Goal: Transaction & Acquisition: Purchase product/service

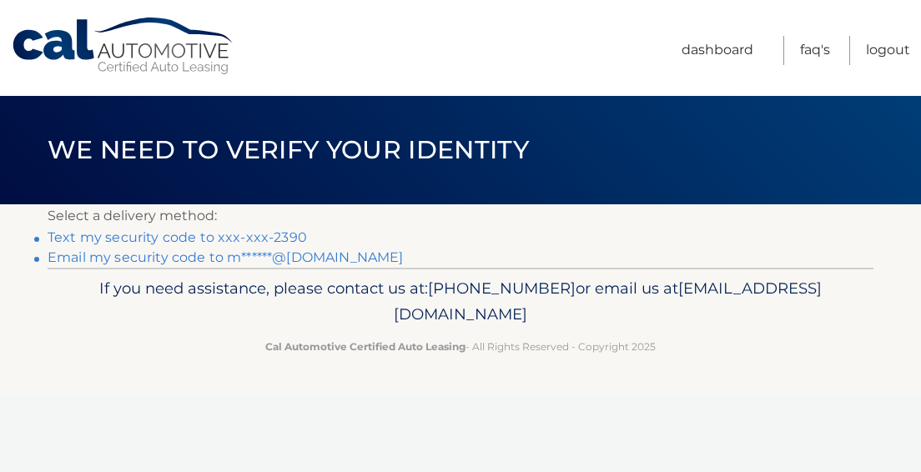
click at [275, 236] on link "Text my security code to xxx-xxx-2390" at bounding box center [177, 237] width 259 height 16
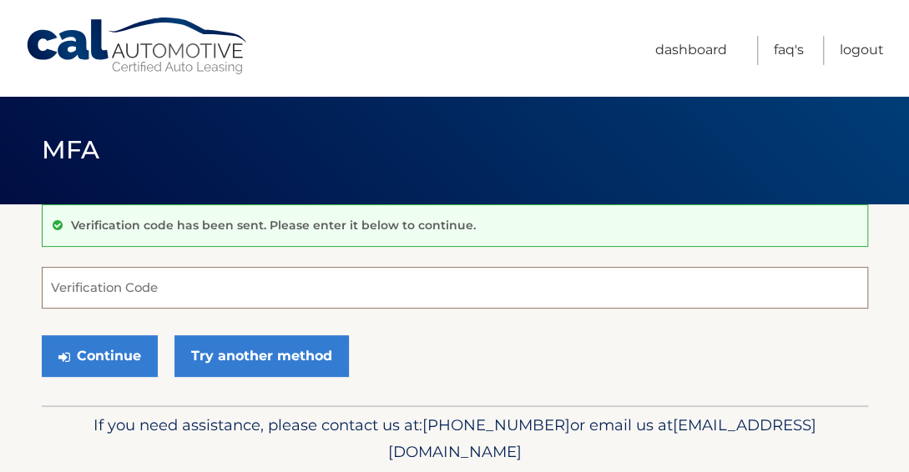
click at [72, 279] on input "Verification Code" at bounding box center [455, 288] width 826 height 42
type input "#"
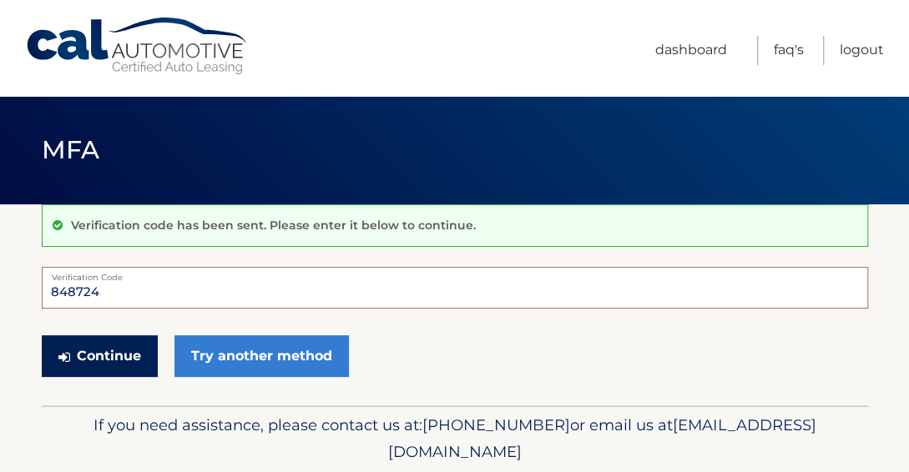
type input "848724"
click at [120, 350] on button "Continue" at bounding box center [100, 356] width 116 height 42
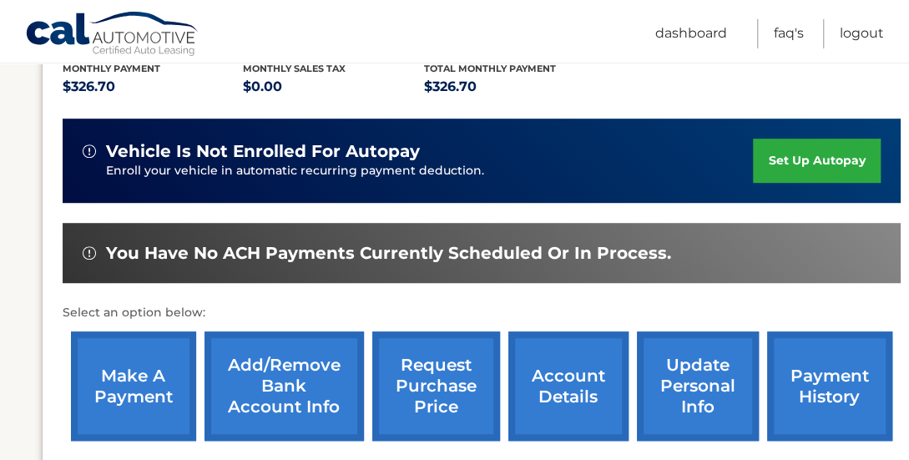
scroll to position [380, 0]
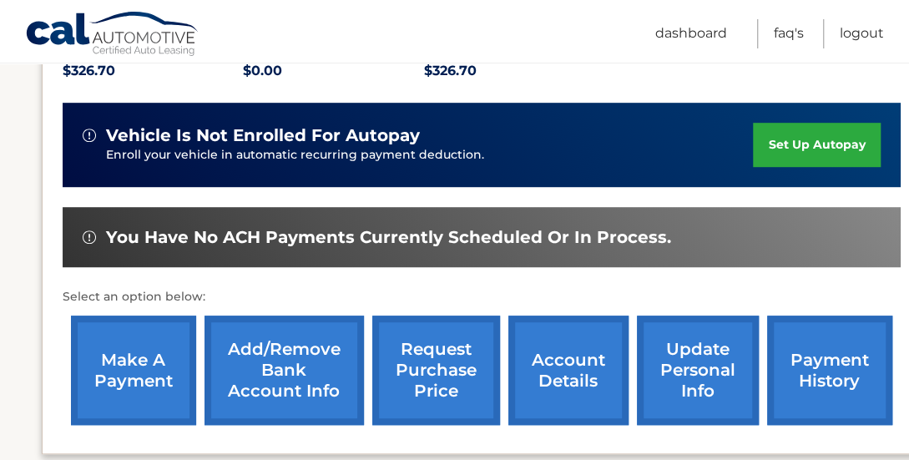
click at [102, 354] on link "make a payment" at bounding box center [133, 369] width 125 height 109
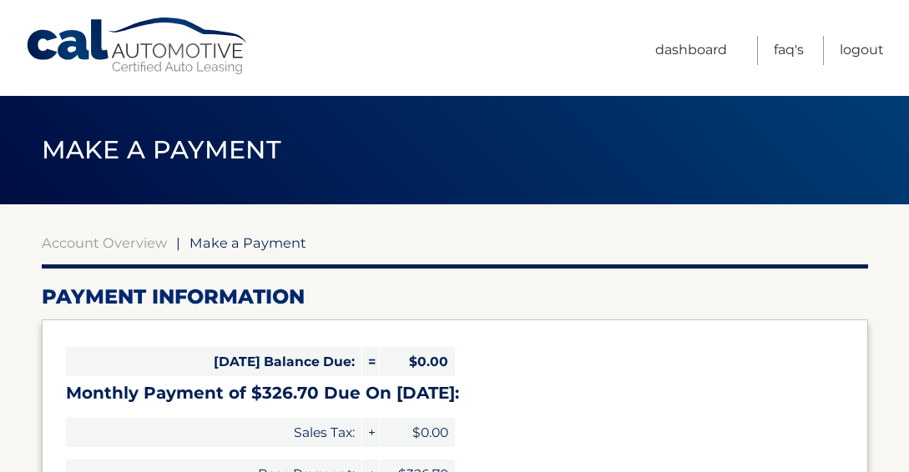
select select "MDliMTY5MGQtNTBkMC00OTc3LTgyZjctNzVjZjQwMTU1Yjc0"
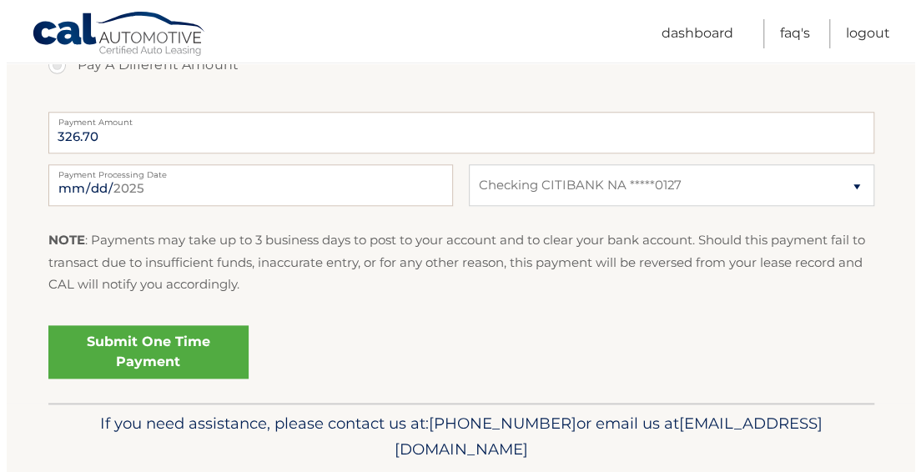
scroll to position [664, 0]
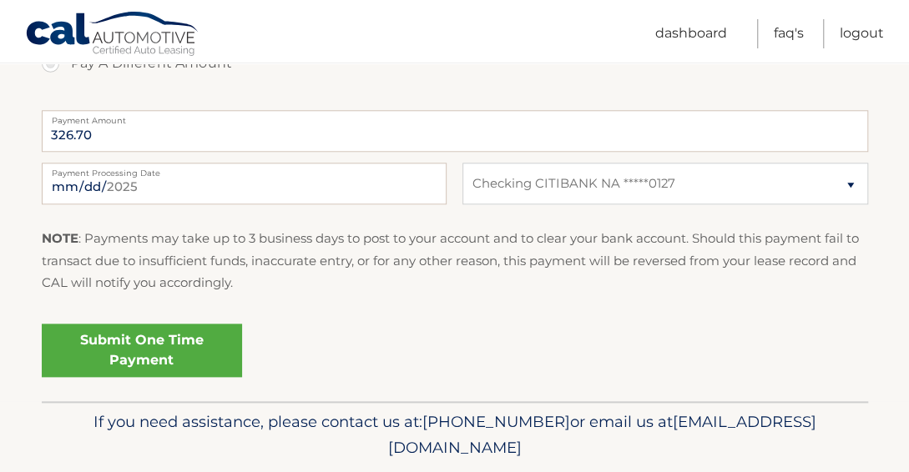
click at [144, 350] on link "Submit One Time Payment" at bounding box center [142, 350] width 200 height 53
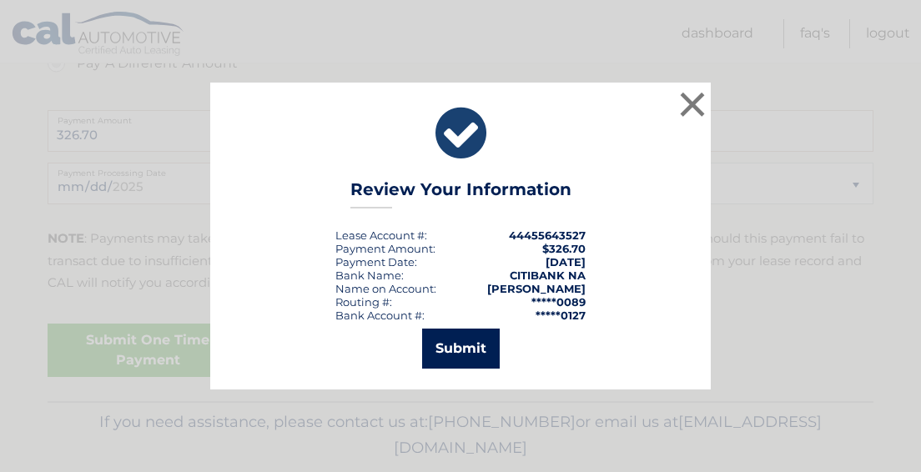
click at [468, 356] on button "Submit" at bounding box center [461, 349] width 78 height 40
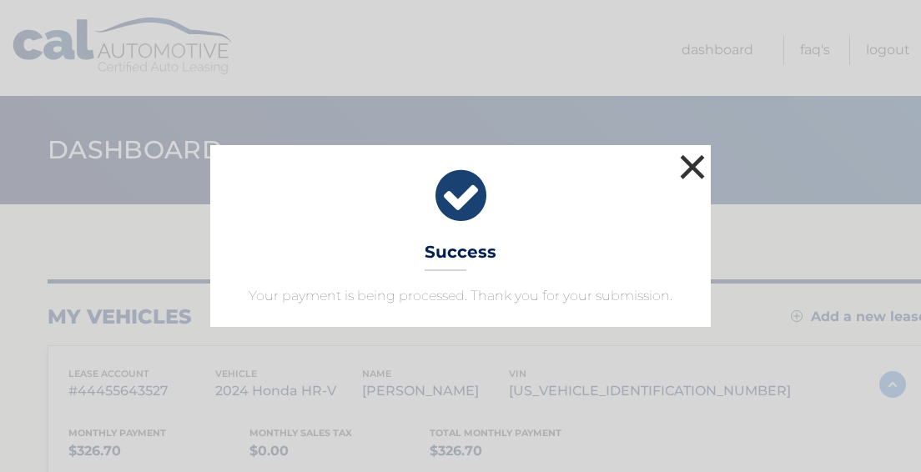
click at [700, 158] on button "×" at bounding box center [692, 166] width 33 height 33
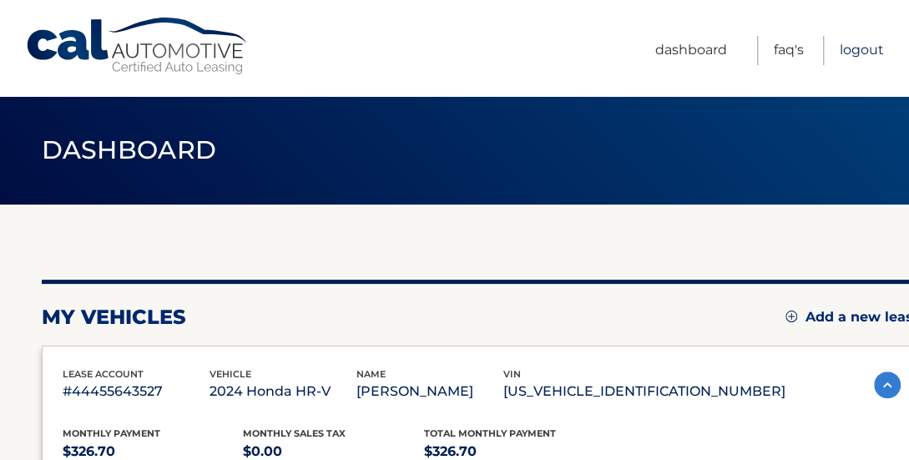
click at [876, 53] on link "Logout" at bounding box center [861, 50] width 44 height 29
